Goal: Transaction & Acquisition: Book appointment/travel/reservation

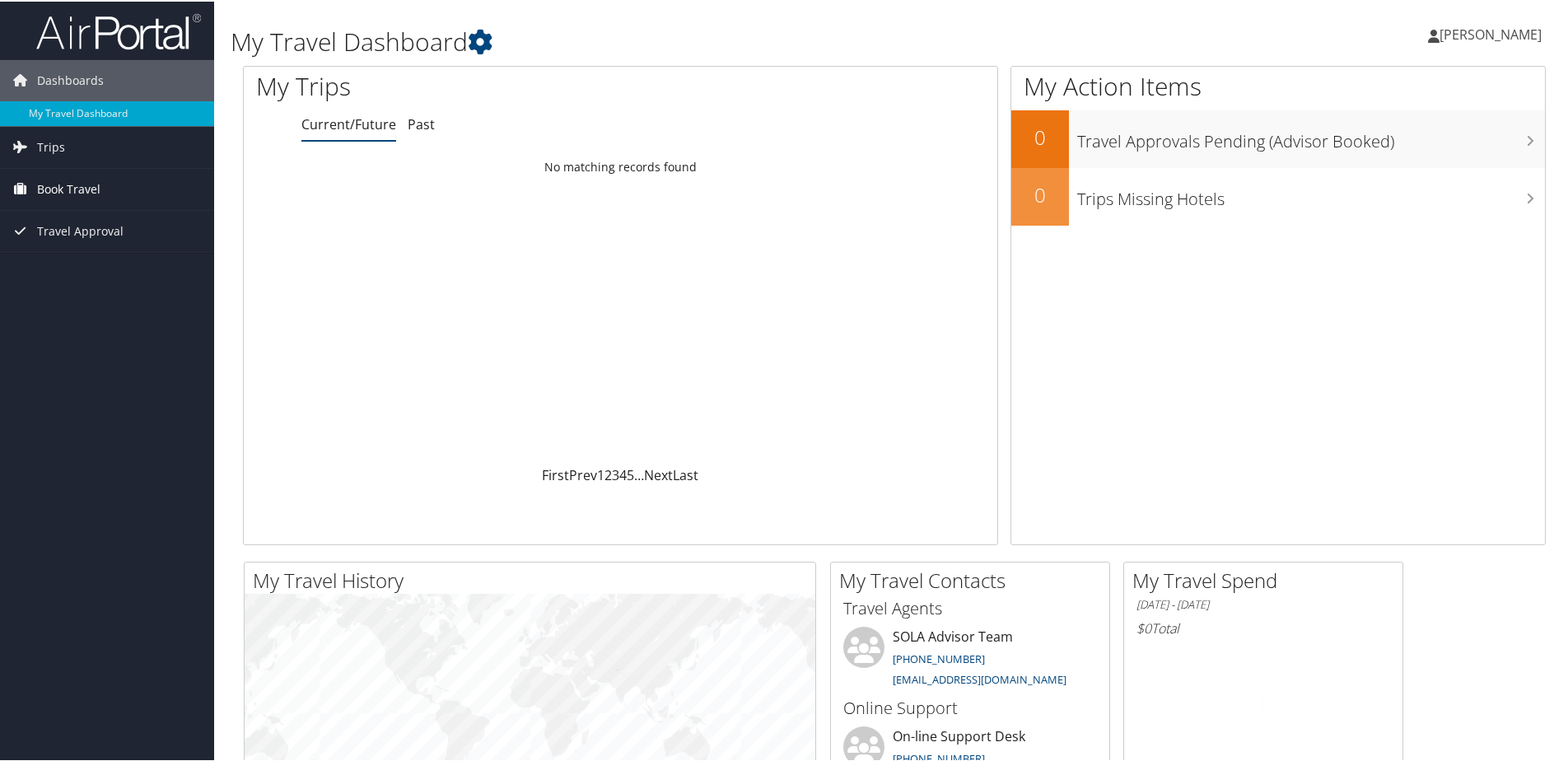
click at [53, 182] on span "Book Travel" at bounding box center [69, 187] width 63 height 41
click at [93, 237] on link "Book/Manage Online Trips" at bounding box center [107, 246] width 214 height 25
click at [58, 252] on link "Book/Manage Online Trips" at bounding box center [107, 246] width 214 height 25
